Goal: Information Seeking & Learning: Learn about a topic

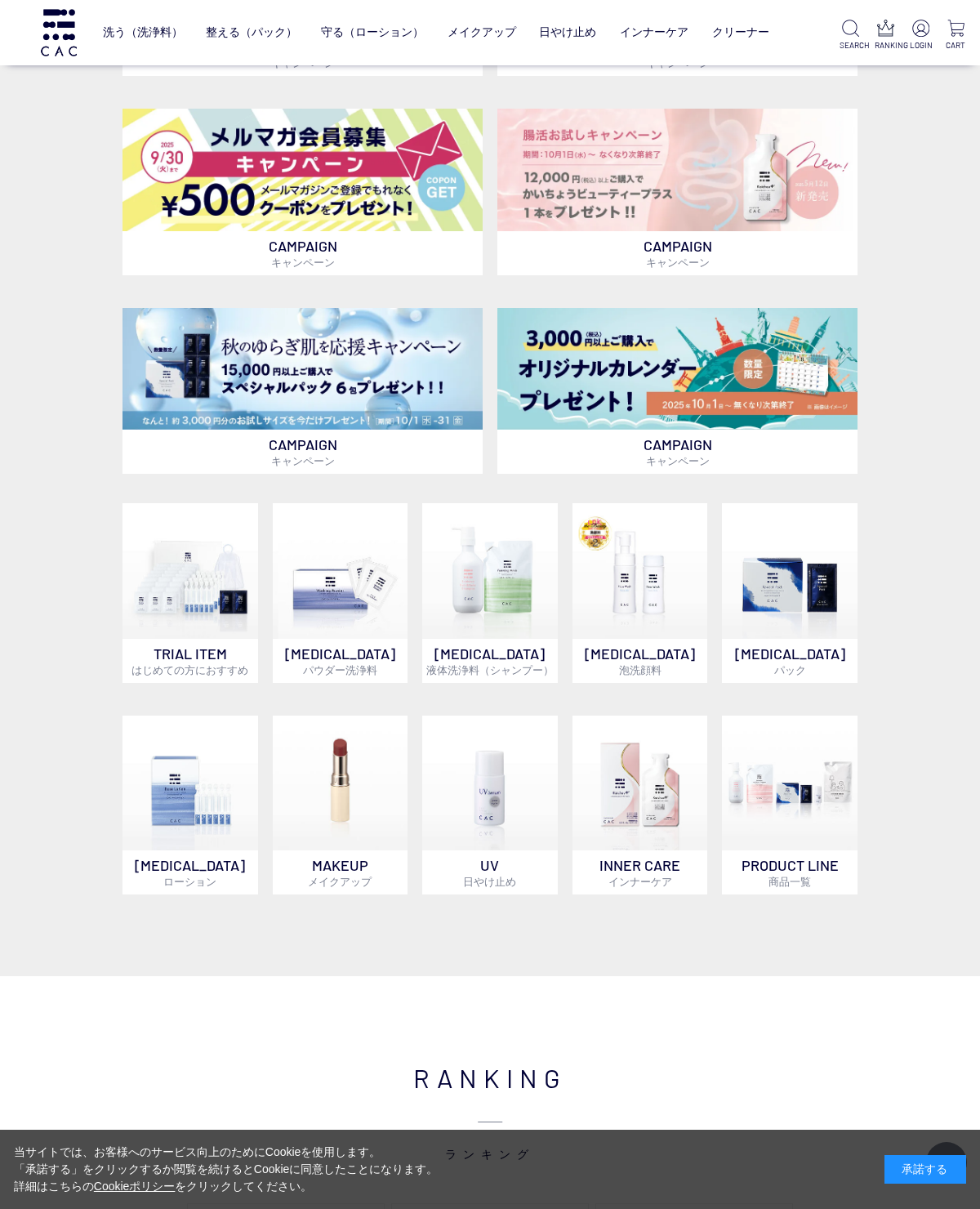
scroll to position [555, 0]
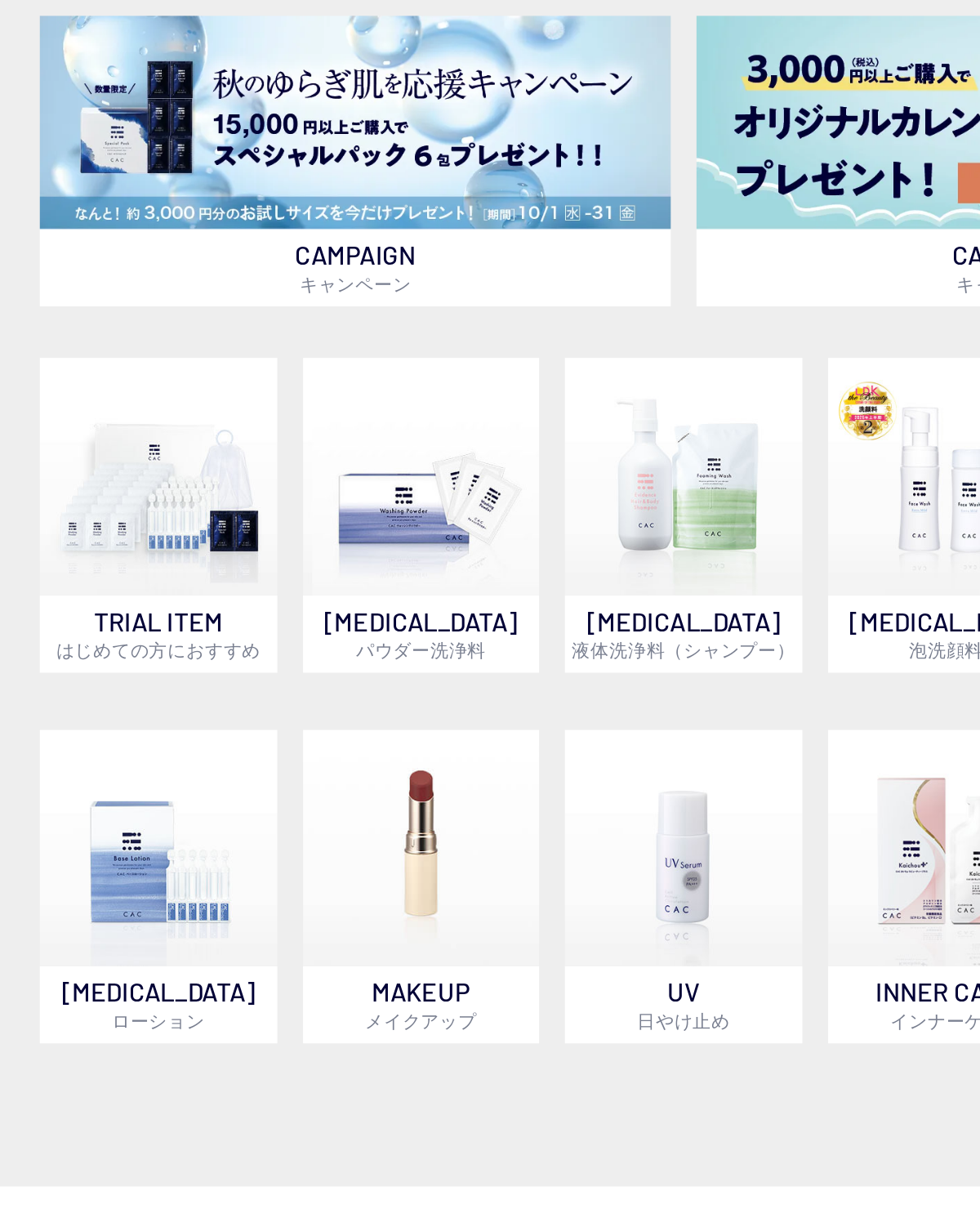
click at [273, 498] on img at bounding box center [340, 565] width 135 height 135
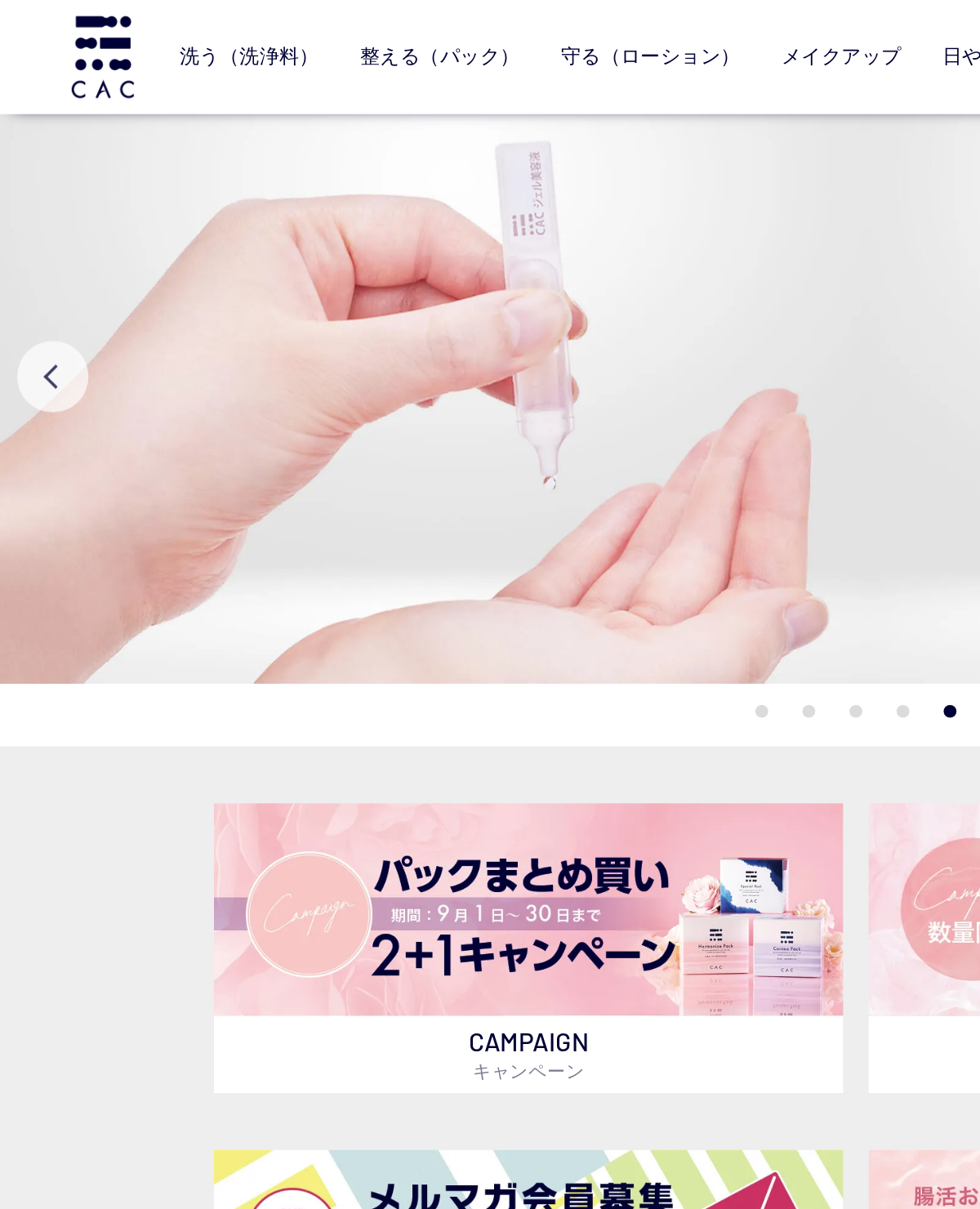
scroll to position [357, 0]
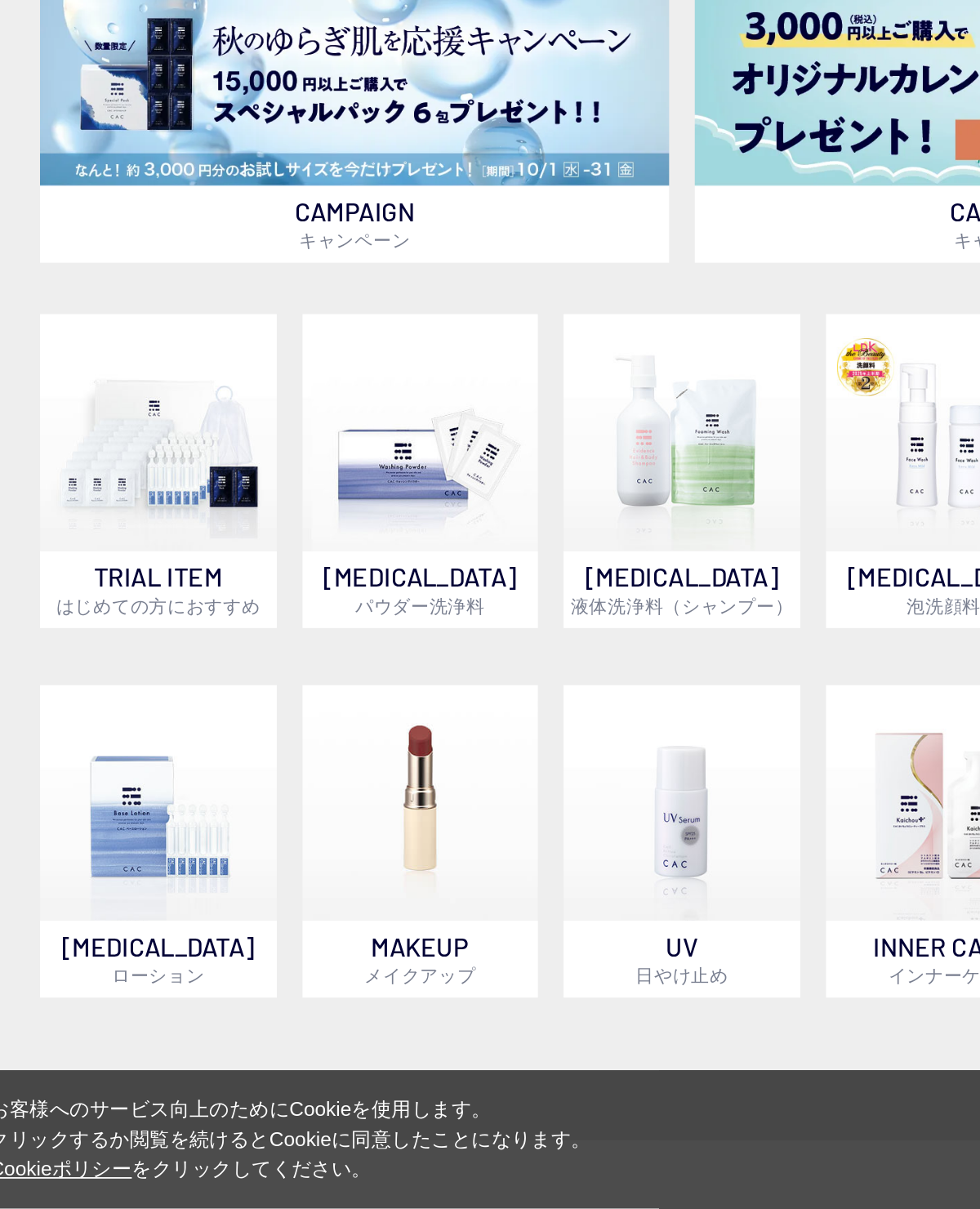
click at [122, 910] on img at bounding box center [190, 977] width 135 height 135
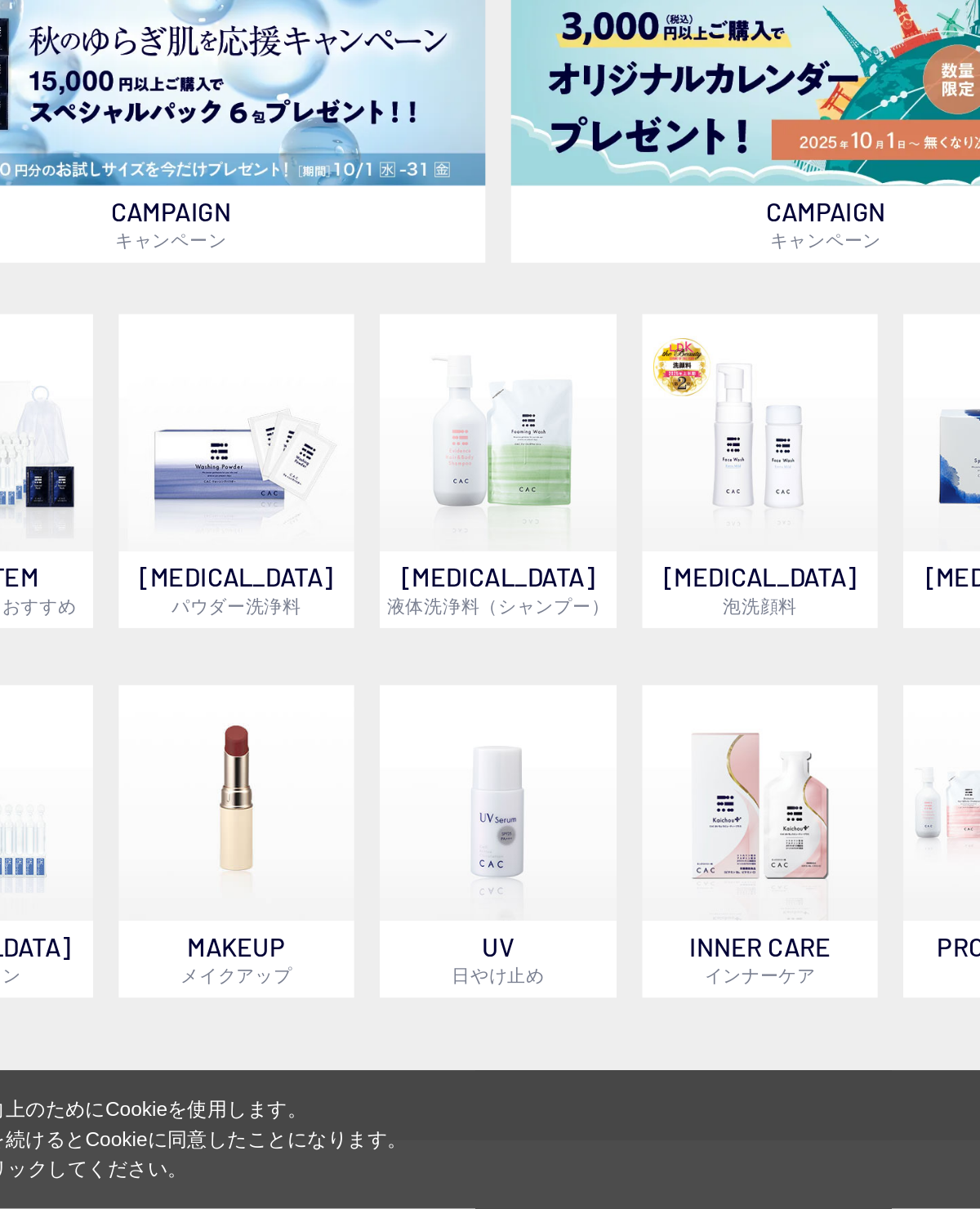
click at [423, 696] on img at bounding box center [490, 764] width 135 height 135
click at [423, 910] on img at bounding box center [490, 977] width 135 height 135
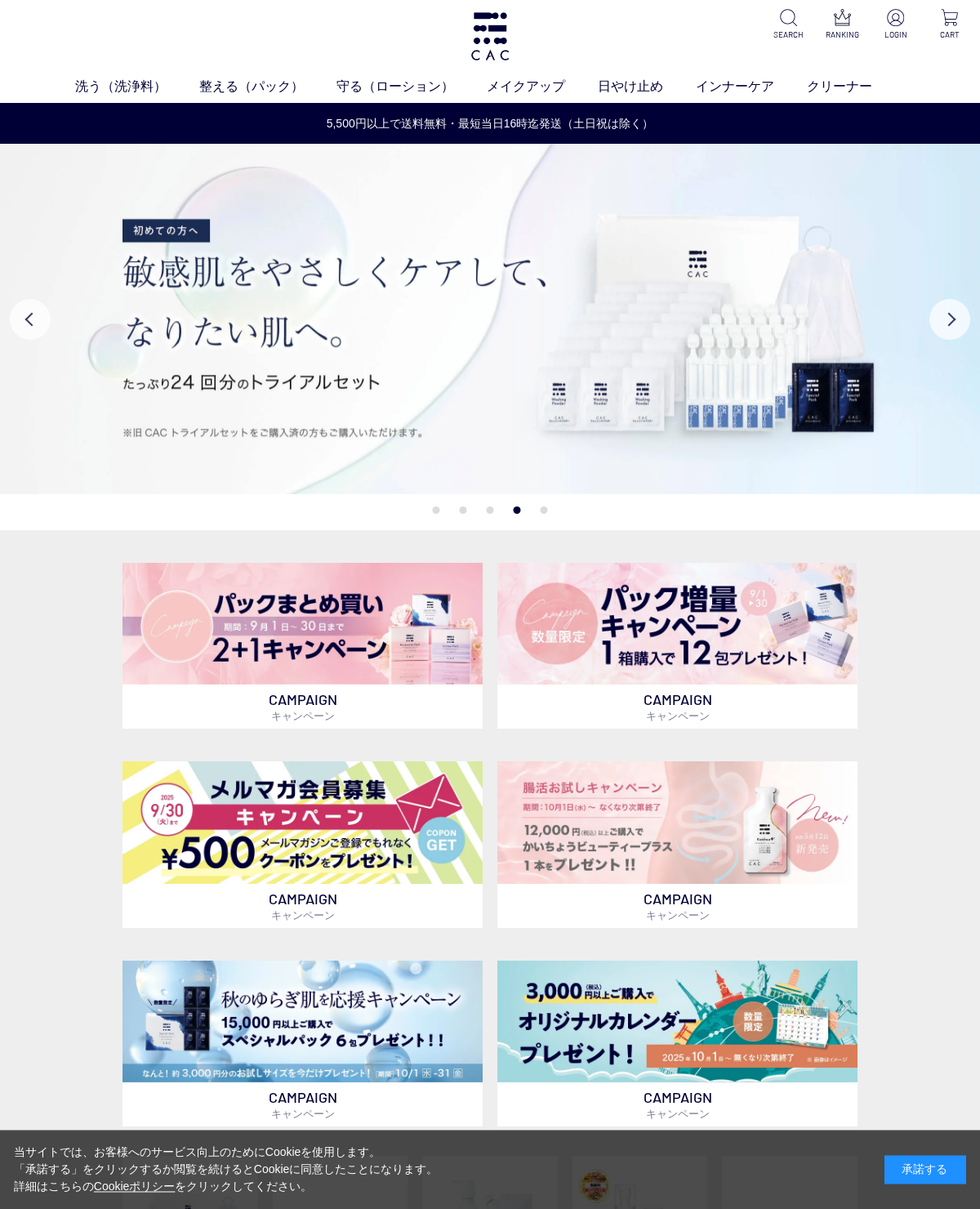
scroll to position [0, 0]
